Goal: Transaction & Acquisition: Purchase product/service

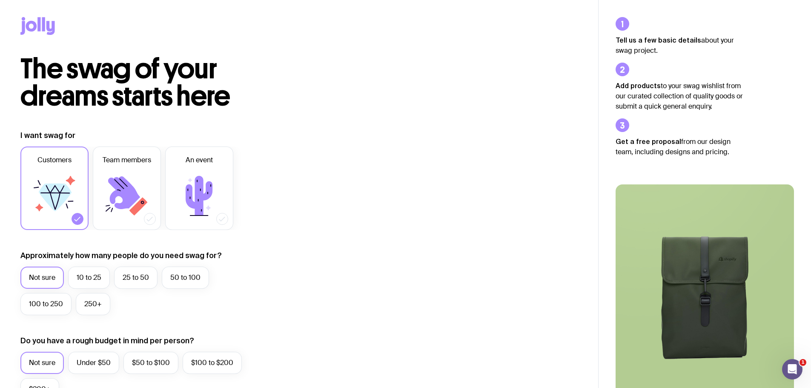
click at [30, 27] on icon at bounding box center [37, 26] width 34 height 18
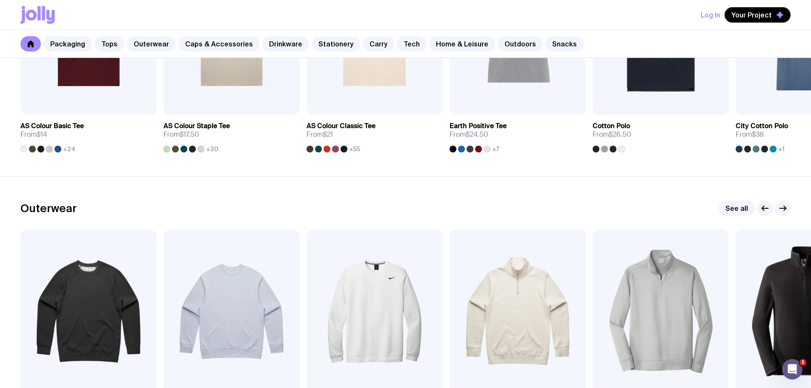
scroll to position [383, 0]
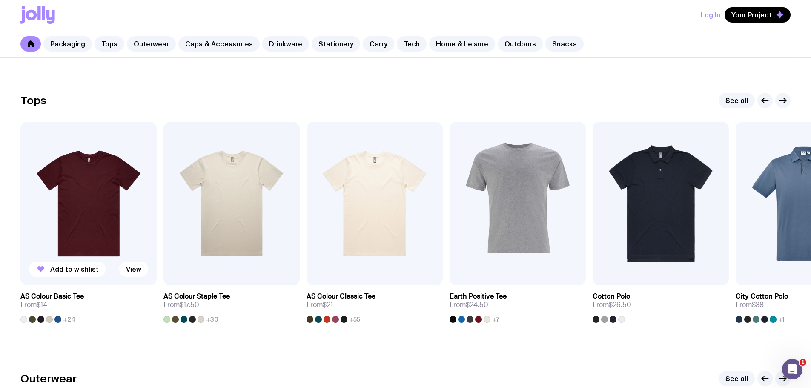
click at [113, 177] on img at bounding box center [88, 203] width 136 height 163
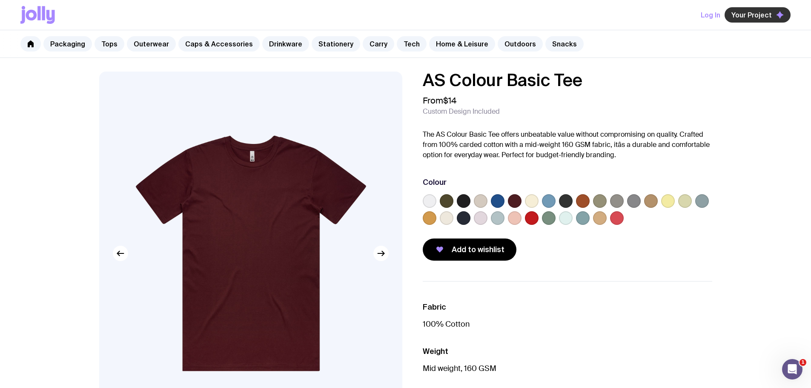
click at [748, 17] on span "Your Project" at bounding box center [751, 15] width 40 height 9
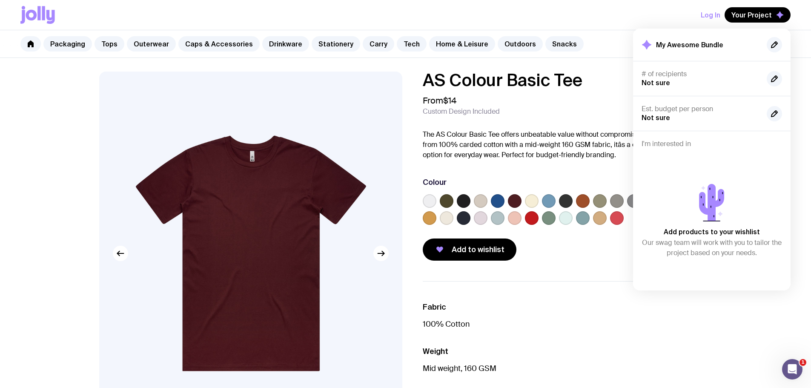
click at [608, 110] on div "From $14 Custom Design Included" at bounding box center [567, 105] width 289 height 20
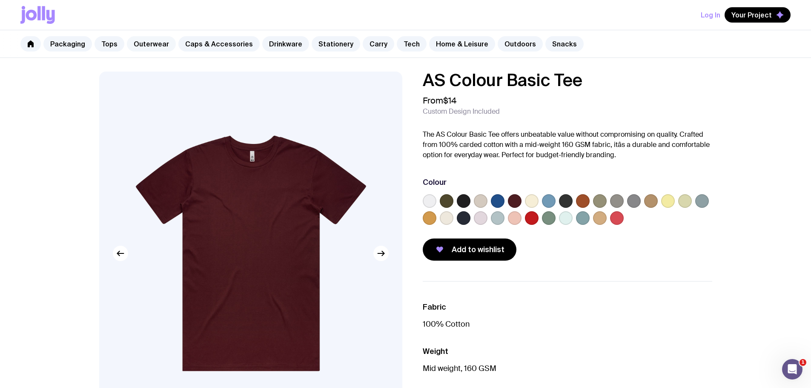
click at [149, 46] on link "Outerwear" at bounding box center [151, 43] width 49 height 15
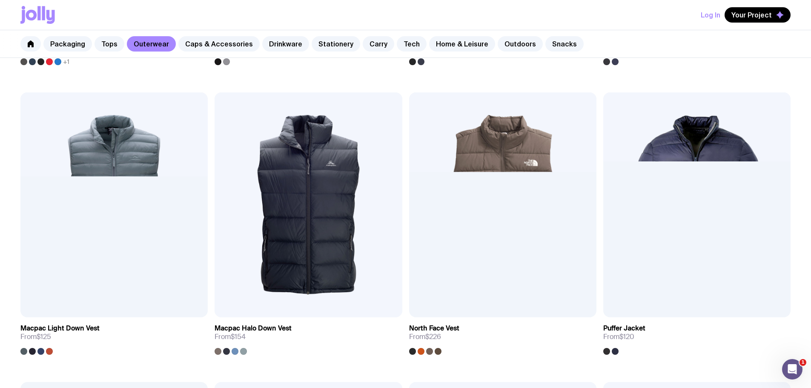
scroll to position [724, 0]
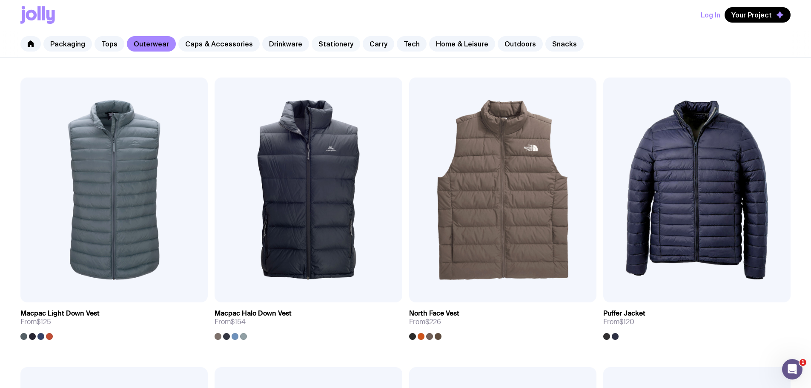
click at [315, 42] on link "Stationery" at bounding box center [336, 43] width 49 height 15
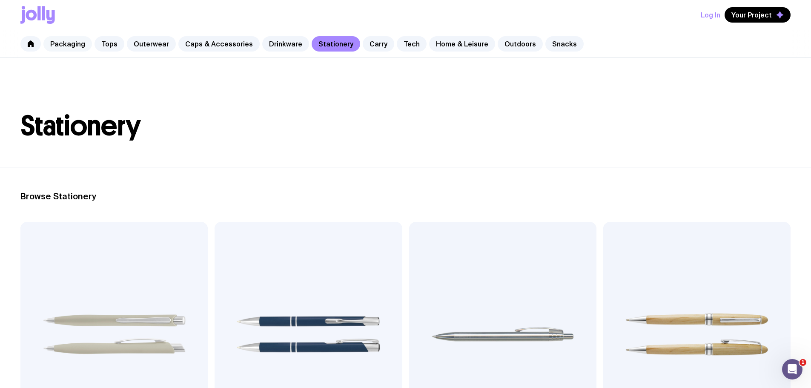
click at [75, 43] on link "Packaging" at bounding box center [67, 43] width 49 height 15
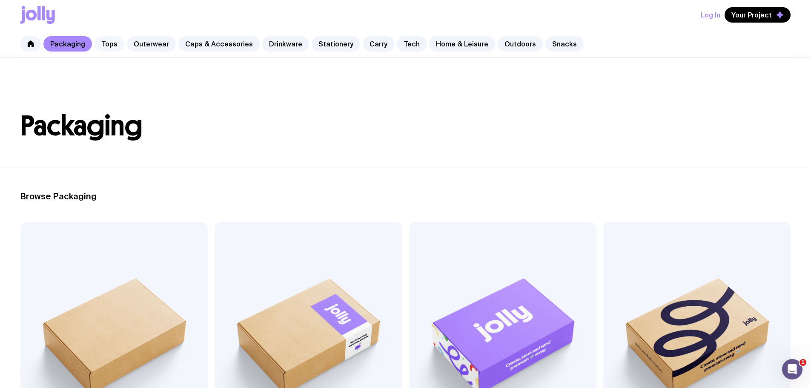
click at [115, 43] on link "Tops" at bounding box center [109, 43] width 30 height 15
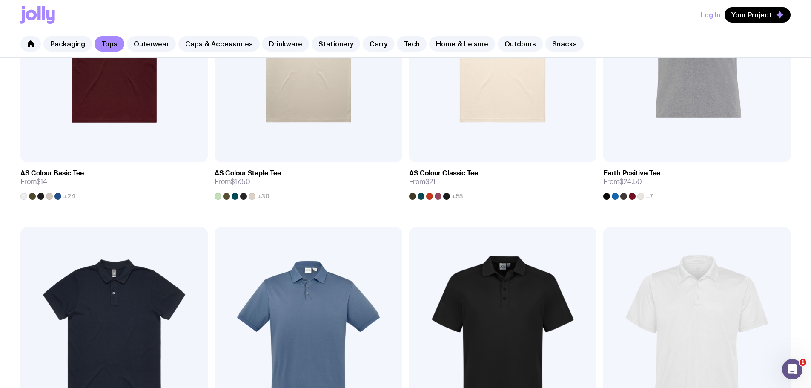
scroll to position [298, 0]
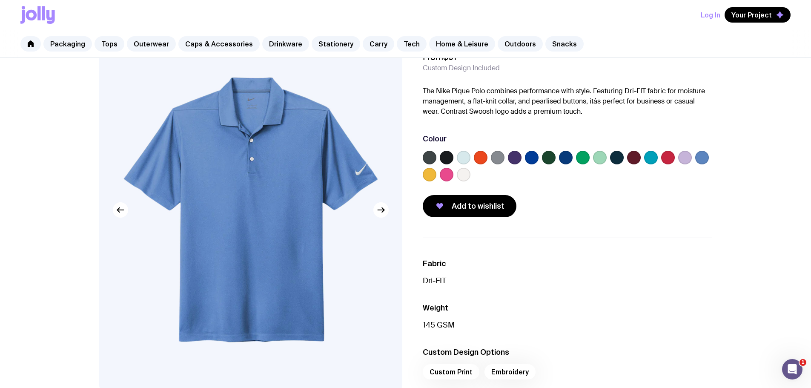
scroll to position [43, 0]
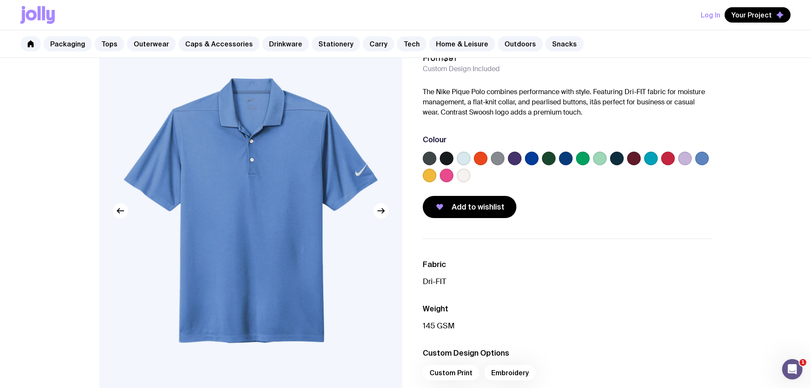
click at [483, 156] on label at bounding box center [481, 159] width 14 height 14
click at [0, 0] on input "radio" at bounding box center [0, 0] width 0 height 0
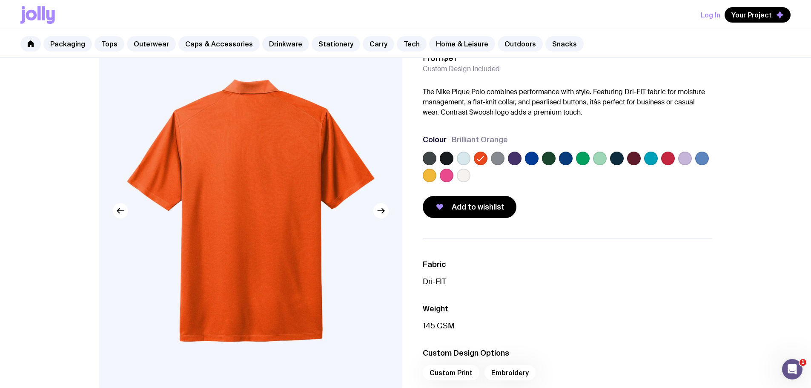
click at [502, 157] on label at bounding box center [498, 159] width 14 height 14
click at [0, 0] on input "radio" at bounding box center [0, 0] width 0 height 0
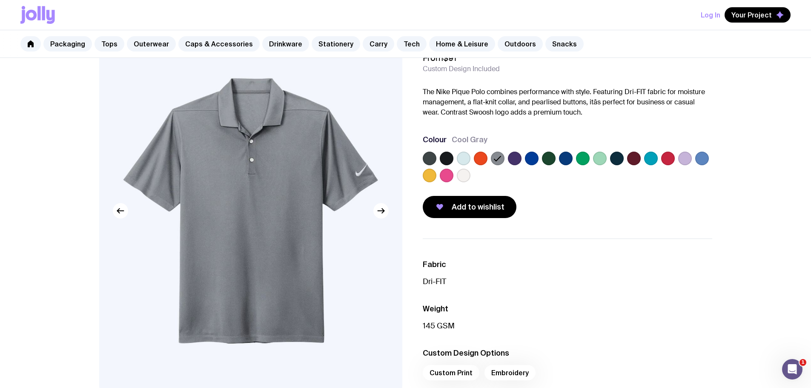
click at [515, 158] on label at bounding box center [515, 159] width 14 height 14
click at [0, 0] on input "radio" at bounding box center [0, 0] width 0 height 0
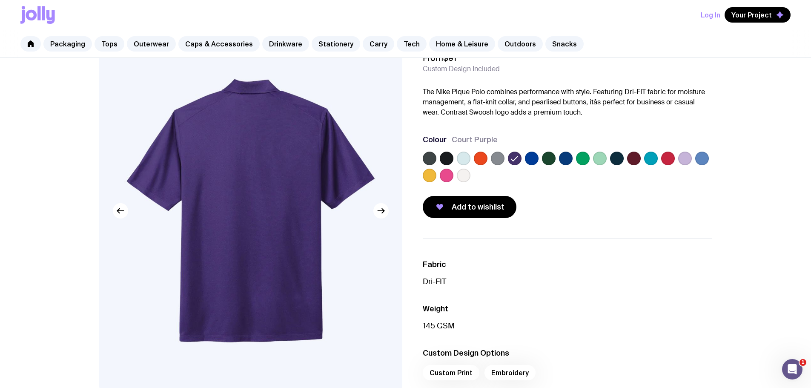
click at [526, 158] on label at bounding box center [532, 159] width 14 height 14
click at [0, 0] on input "radio" at bounding box center [0, 0] width 0 height 0
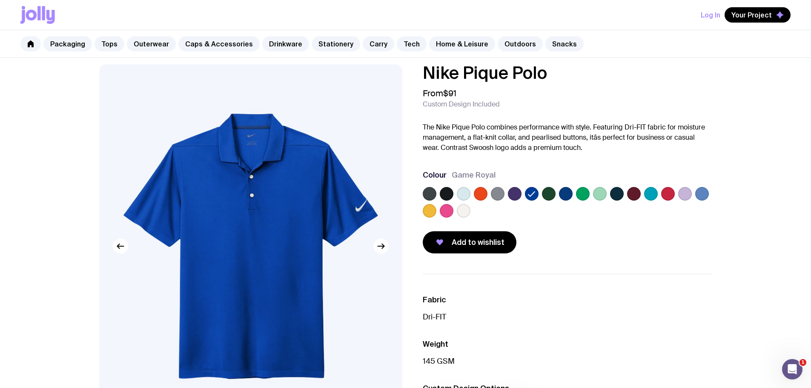
scroll to position [0, 0]
